Goal: Task Accomplishment & Management: Manage account settings

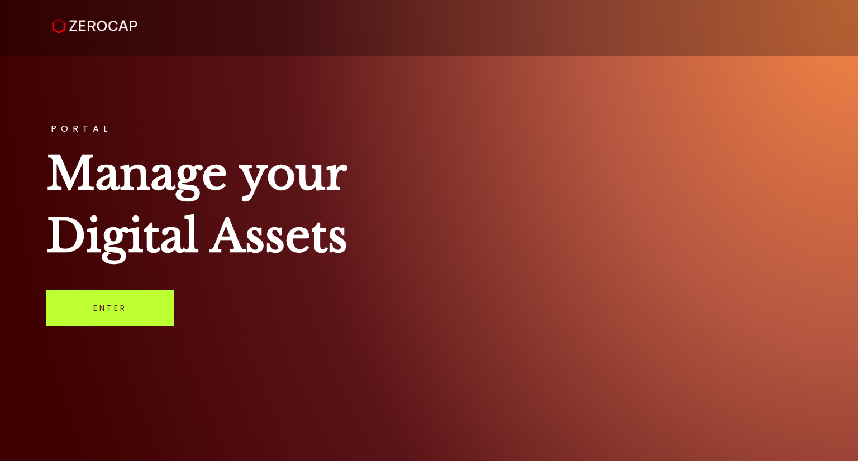
click at [76, 304] on link "Enter" at bounding box center [110, 308] width 128 height 37
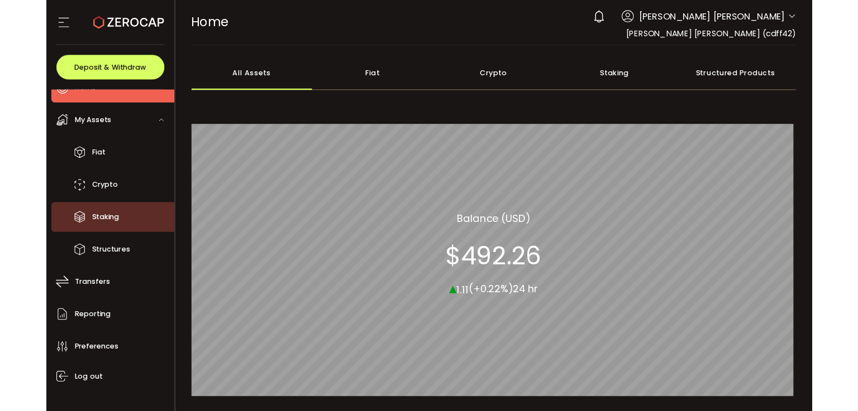
scroll to position [40, 0]
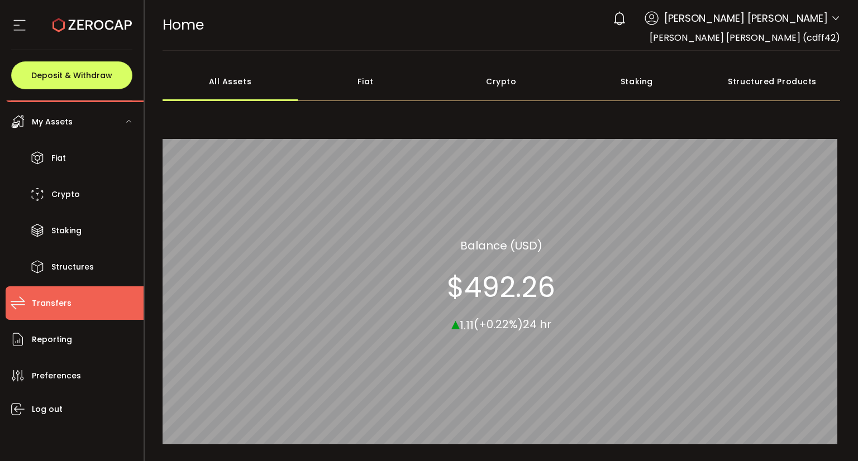
click at [74, 303] on li "Transfers" at bounding box center [75, 302] width 138 height 33
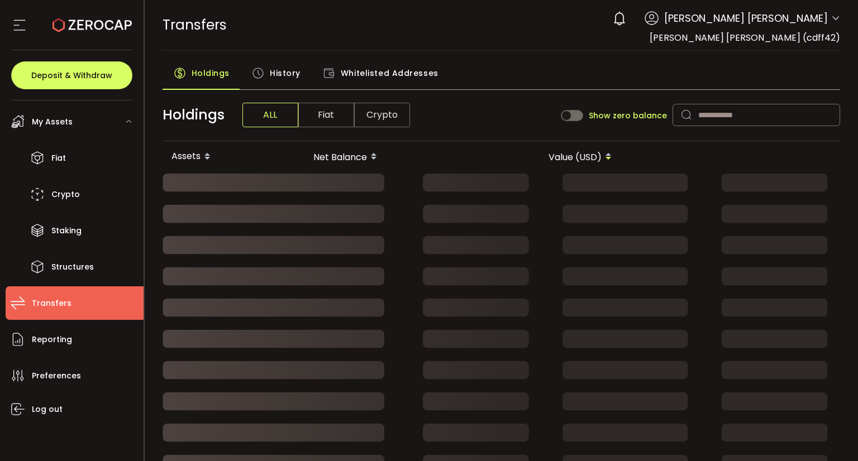
click at [344, 75] on span "Whitelisted Addresses" at bounding box center [390, 73] width 98 height 22
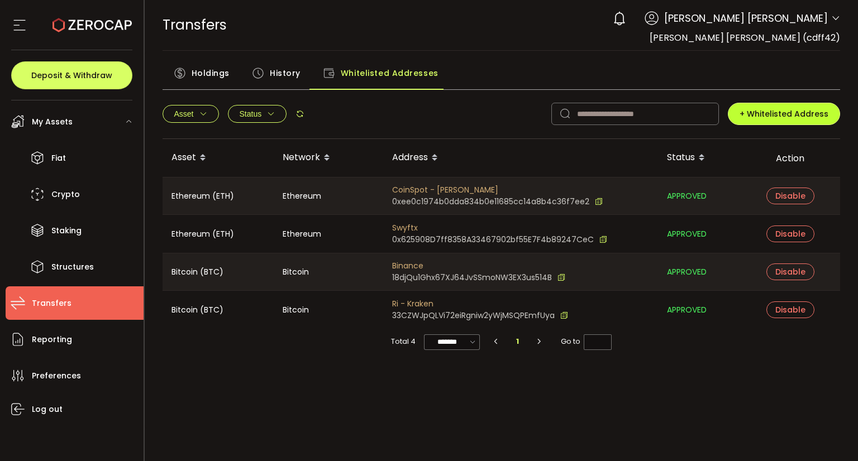
click at [820, 116] on span "+ Whitelisted Address" at bounding box center [783, 113] width 89 height 11
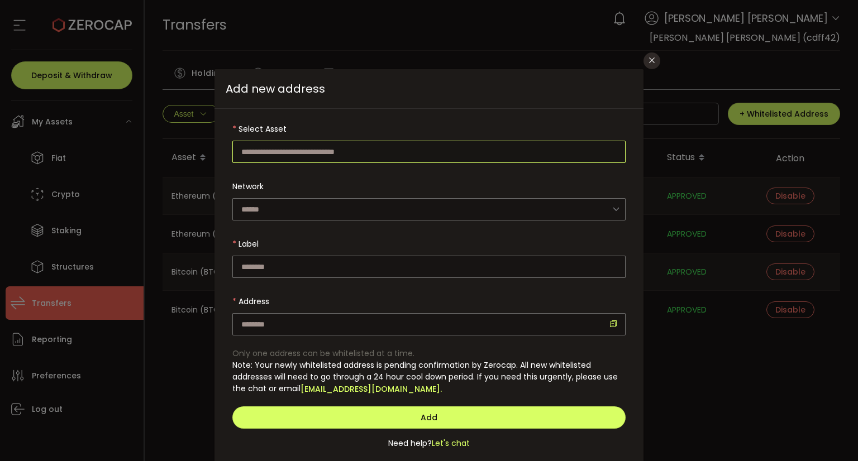
click at [325, 159] on input "dialog" at bounding box center [428, 152] width 393 height 22
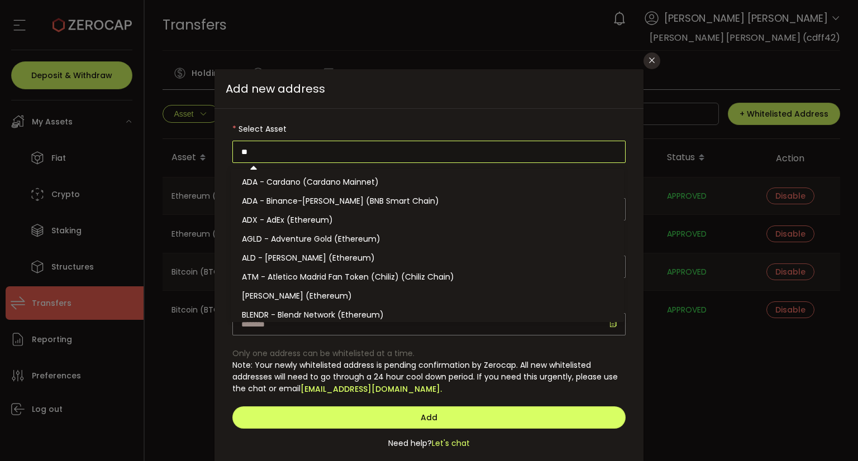
type input "**"
